Goal: Task Accomplishment & Management: Use online tool/utility

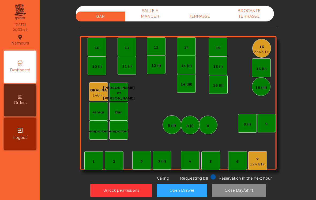
click at [259, 160] on div "7" at bounding box center [258, 159] width 16 height 5
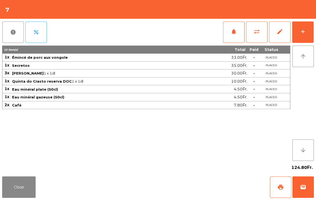
click at [280, 184] on span "print" at bounding box center [281, 187] width 6 height 6
click at [297, 187] on button "wallet" at bounding box center [303, 186] width 21 height 21
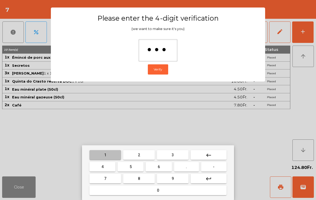
type input "****"
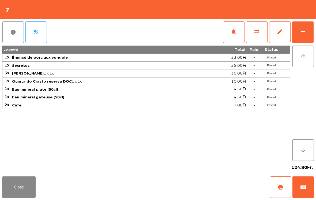
click at [209, 192] on div "Close print wallet" at bounding box center [158, 187] width 316 height 26
click at [199, 187] on div "Close print wallet" at bounding box center [158, 187] width 316 height 26
click at [199, 186] on div "Close print wallet" at bounding box center [158, 187] width 316 height 26
click at [195, 185] on div "Close print wallet" at bounding box center [158, 187] width 316 height 26
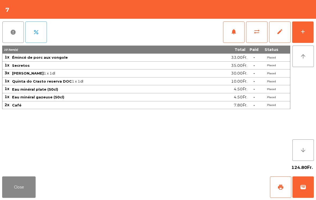
click at [196, 184] on div "Close print wallet" at bounding box center [158, 187] width 316 height 26
click at [193, 188] on div "Close print wallet" at bounding box center [158, 187] width 316 height 26
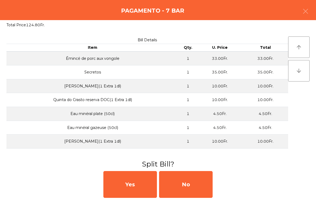
click at [194, 186] on div "No" at bounding box center [186, 184] width 54 height 27
click at [196, 185] on div "MB" at bounding box center [186, 184] width 54 height 27
click at [199, 184] on div "No" at bounding box center [186, 184] width 54 height 27
click at [201, 183] on div "No" at bounding box center [186, 184] width 54 height 27
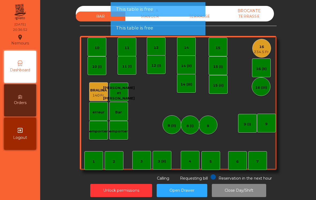
click at [216, 16] on div "TERRASSE" at bounding box center [200, 17] width 50 height 10
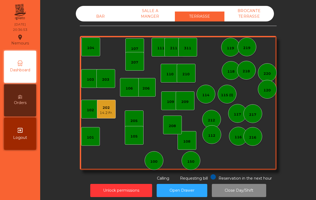
click at [94, 17] on div "BAR" at bounding box center [101, 17] width 50 height 10
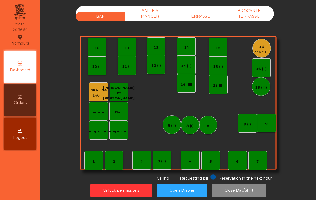
click at [253, 17] on div "BROCANTE TERRASSE" at bounding box center [250, 14] width 50 height 16
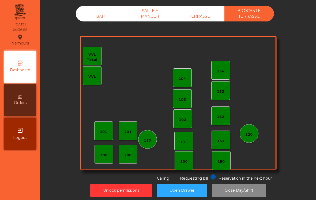
click at [154, 14] on div "SALLE A MANGER" at bounding box center [150, 14] width 50 height 16
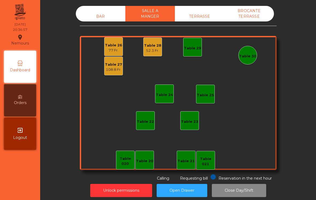
click at [112, 75] on div "Table 27 108.8 Fr." at bounding box center [113, 66] width 19 height 19
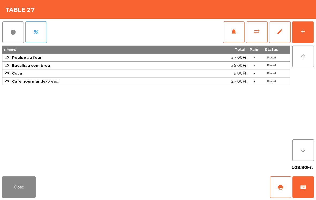
click at [21, 195] on button "Close" at bounding box center [19, 186] width 34 height 21
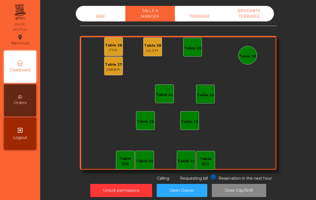
click at [156, 48] on div "52.3 Fr." at bounding box center [152, 50] width 17 height 5
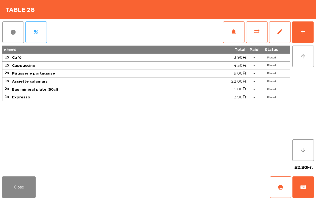
click at [25, 188] on button "Close" at bounding box center [19, 186] width 34 height 21
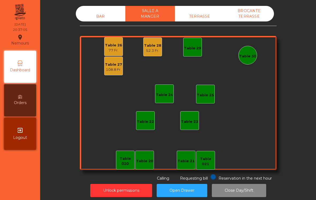
click at [118, 52] on div "77 Fr." at bounding box center [113, 50] width 17 height 5
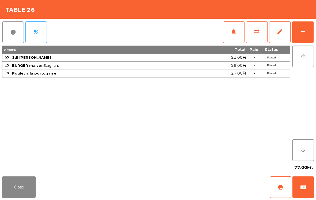
click at [18, 183] on button "Close" at bounding box center [19, 186] width 34 height 21
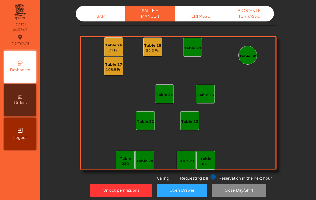
click at [109, 18] on div "BAR" at bounding box center [101, 17] width 50 height 10
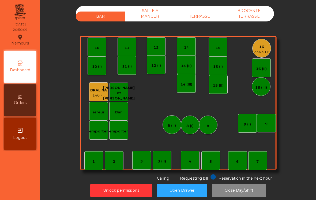
click at [276, 41] on div "1 2 3 4 5 6 7 8 9 10 11 12 14 15 16 234.5 Fr. Bar 3 (II) 14 (II) 15 (I) erreur …" at bounding box center [178, 103] width 197 height 134
click at [261, 51] on div "234.5 Fr." at bounding box center [262, 51] width 16 height 5
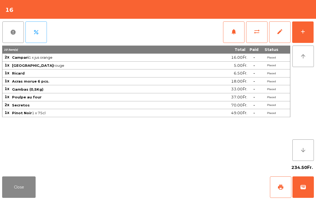
click at [307, 31] on button "add" at bounding box center [302, 31] width 21 height 21
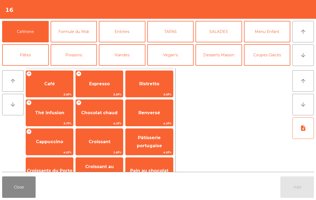
click at [201, 52] on button "Desserts Maison" at bounding box center [219, 54] width 47 height 21
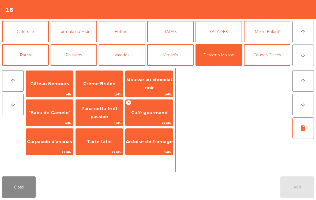
click at [95, 91] on div "Crème Brulée 10Fr." at bounding box center [100, 84] width 48 height 27
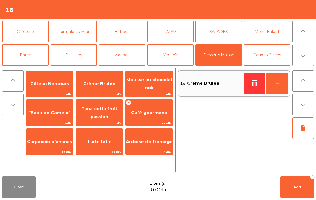
click at [282, 90] on button "+" at bounding box center [277, 83] width 21 height 21
click at [262, 58] on button "Coupes Glacés" at bounding box center [267, 54] width 47 height 21
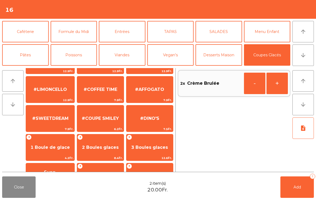
scroll to position [81, 0]
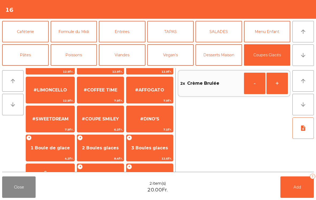
click at [104, 144] on span "2 Boules glaces" at bounding box center [100, 148] width 47 height 14
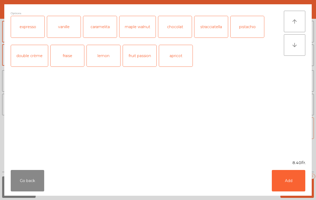
click at [289, 179] on button "Add" at bounding box center [289, 180] width 34 height 21
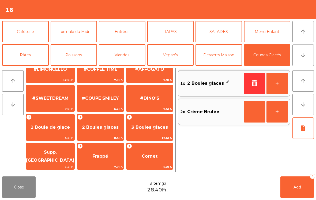
scroll to position [101, 0]
click at [57, 158] on span "Supp. [GEOGRAPHIC_DATA]" at bounding box center [50, 156] width 49 height 13
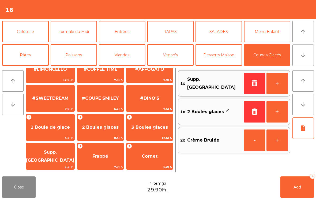
click at [305, 192] on button "Add 4" at bounding box center [298, 186] width 34 height 21
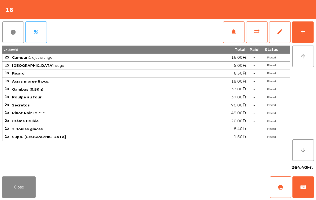
click at [310, 34] on button "add" at bounding box center [302, 31] width 21 height 21
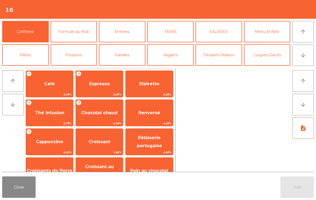
click at [45, 80] on span "Café" at bounding box center [49, 84] width 47 height 14
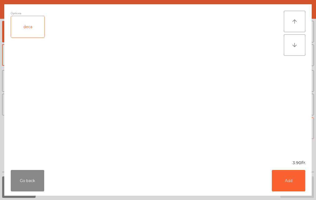
click at [299, 191] on button "Add" at bounding box center [289, 180] width 34 height 21
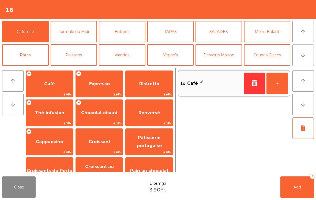
click at [103, 87] on span "Expresso" at bounding box center [99, 84] width 47 height 14
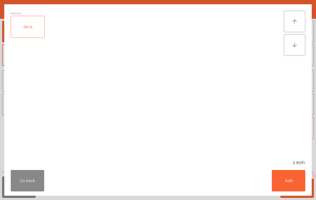
click at [294, 181] on button "Add" at bounding box center [289, 180] width 34 height 21
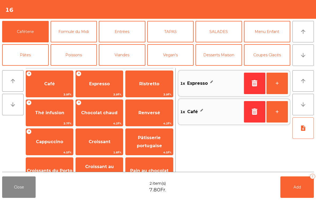
click at [306, 188] on button "Add 2" at bounding box center [298, 186] width 34 height 21
